Goal: Find specific page/section: Find specific page/section

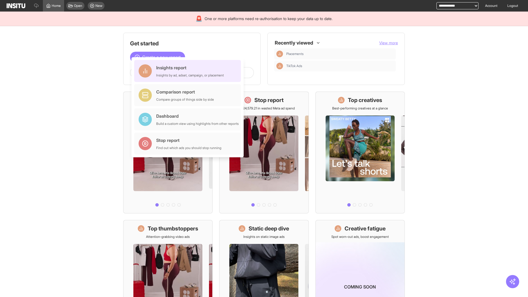
click at [189, 71] on div "Insights report Insights by ad, adset, campaign, or placement" at bounding box center [190, 70] width 68 height 13
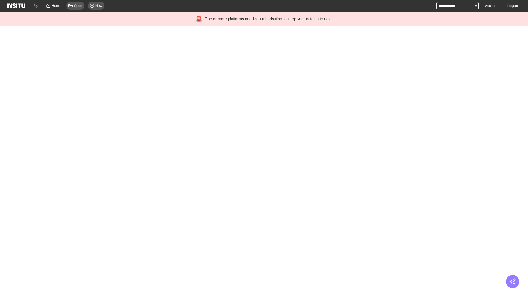
select select "**"
